Goal: Task Accomplishment & Management: Complete application form

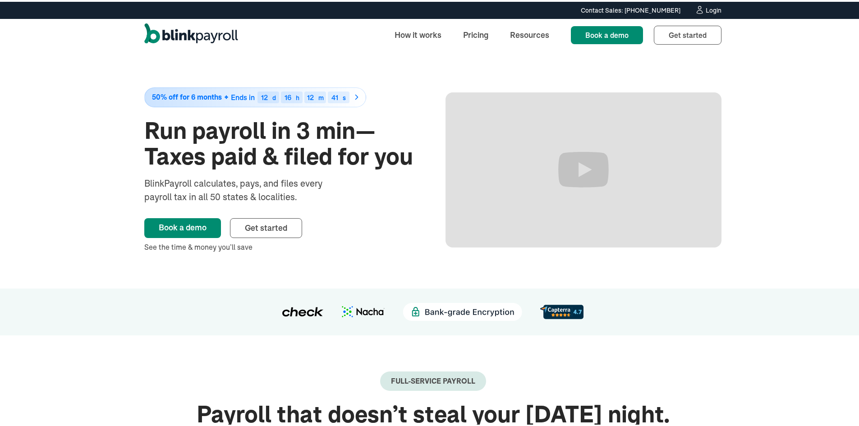
click at [710, 11] on div "Login" at bounding box center [714, 8] width 16 height 6
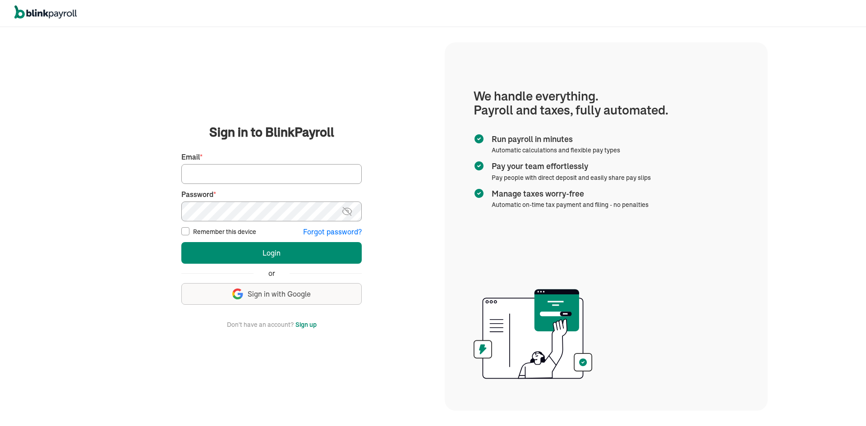
click at [305, 322] on button "Sign up" at bounding box center [306, 324] width 21 height 11
